Goal: Task Accomplishment & Management: Complete application form

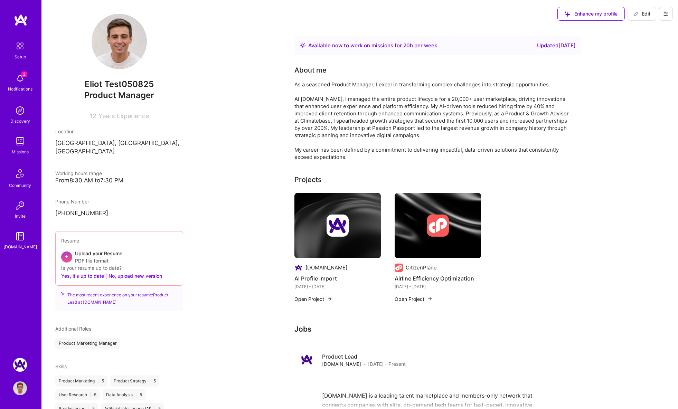
click at [661, 13] on button at bounding box center [666, 14] width 14 height 14
click at [627, 31] on button "Settings" at bounding box center [647, 30] width 52 height 18
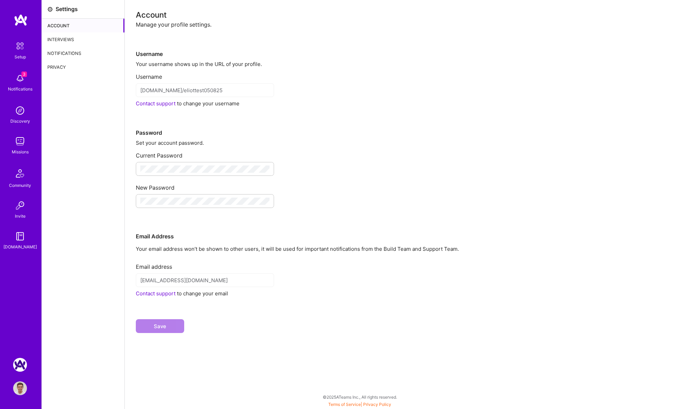
click at [85, 38] on div "Interviews" at bounding box center [83, 39] width 83 height 14
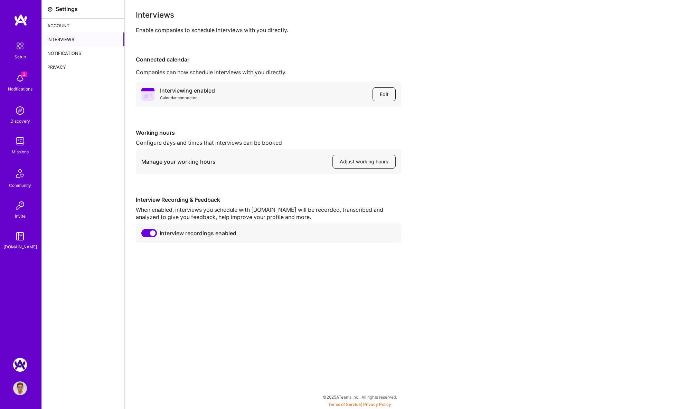
click at [382, 95] on span "Edit" at bounding box center [384, 94] width 9 height 7
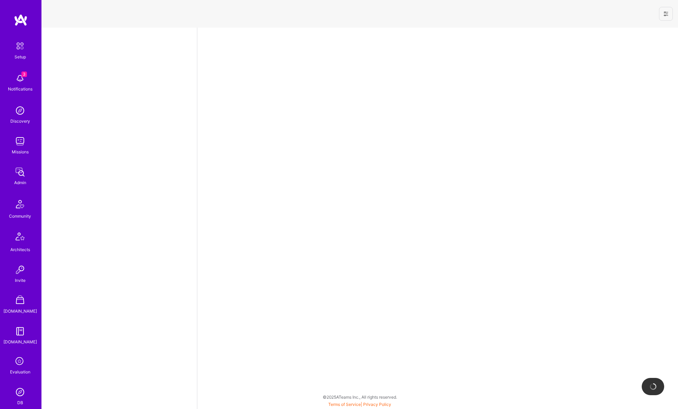
select select "US"
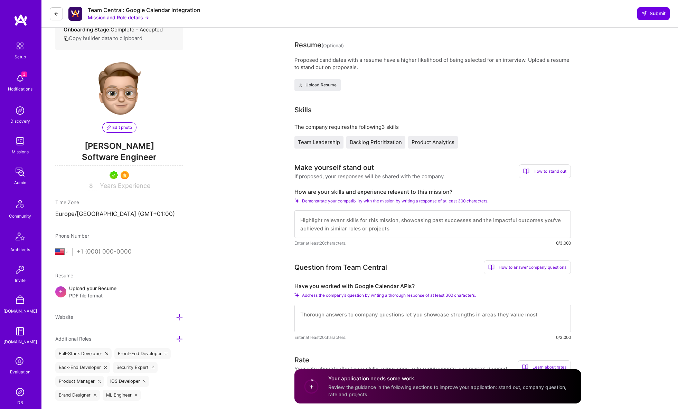
scroll to position [145, 0]
